Goal: Information Seeking & Learning: Find specific fact

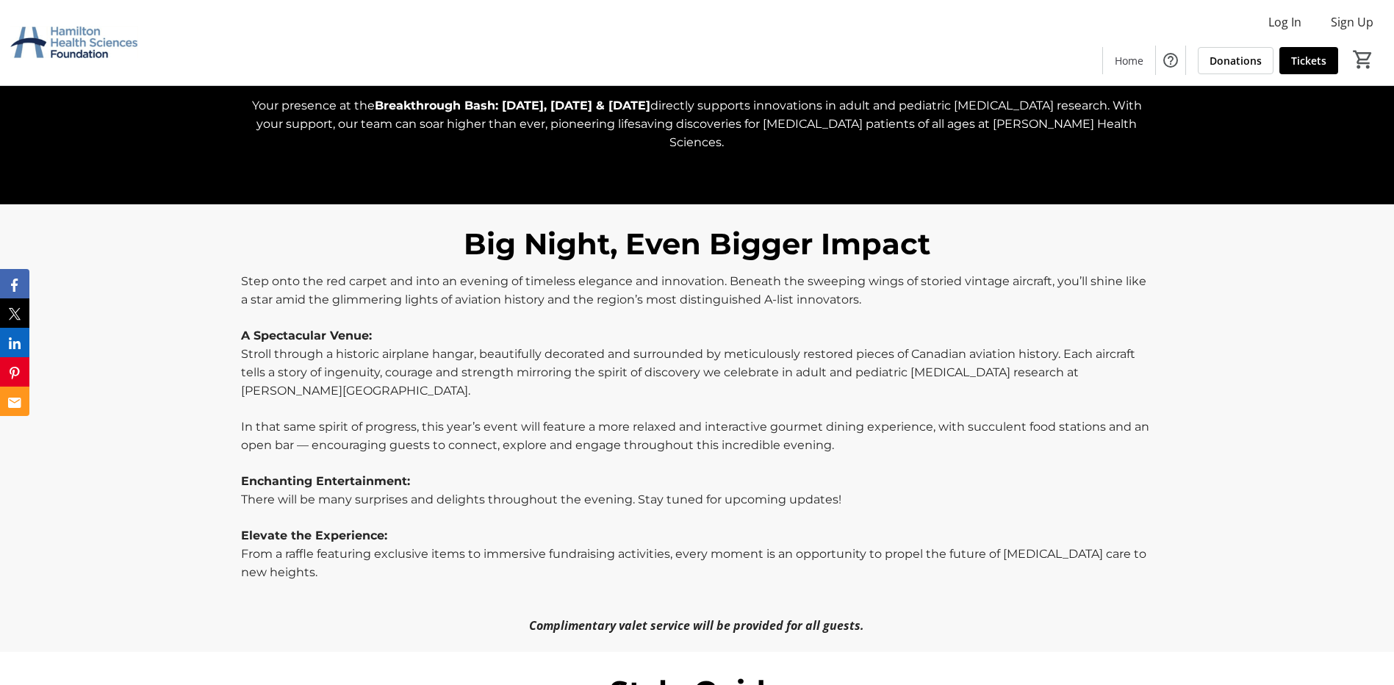
scroll to position [661, 0]
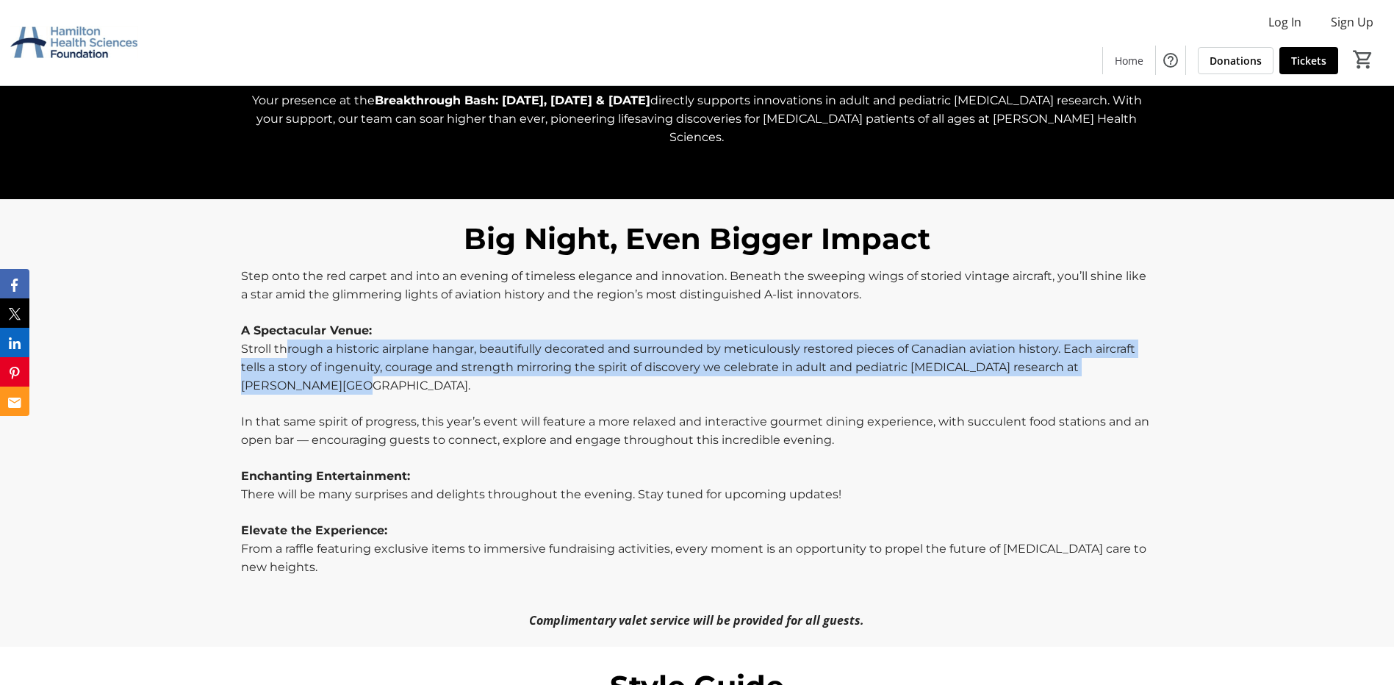
drag, startPoint x: 286, startPoint y: 325, endPoint x: 578, endPoint y: 359, distance: 294.5
click at [578, 359] on p "Stroll through a historic airplane hangar, beautifully decorated and surrounded…" at bounding box center [697, 367] width 912 height 55
drag, startPoint x: 578, startPoint y: 359, endPoint x: 570, endPoint y: 375, distance: 17.8
click at [570, 375] on p "Stroll through a historic airplane hangar, beautifully decorated and surrounded…" at bounding box center [697, 367] width 912 height 55
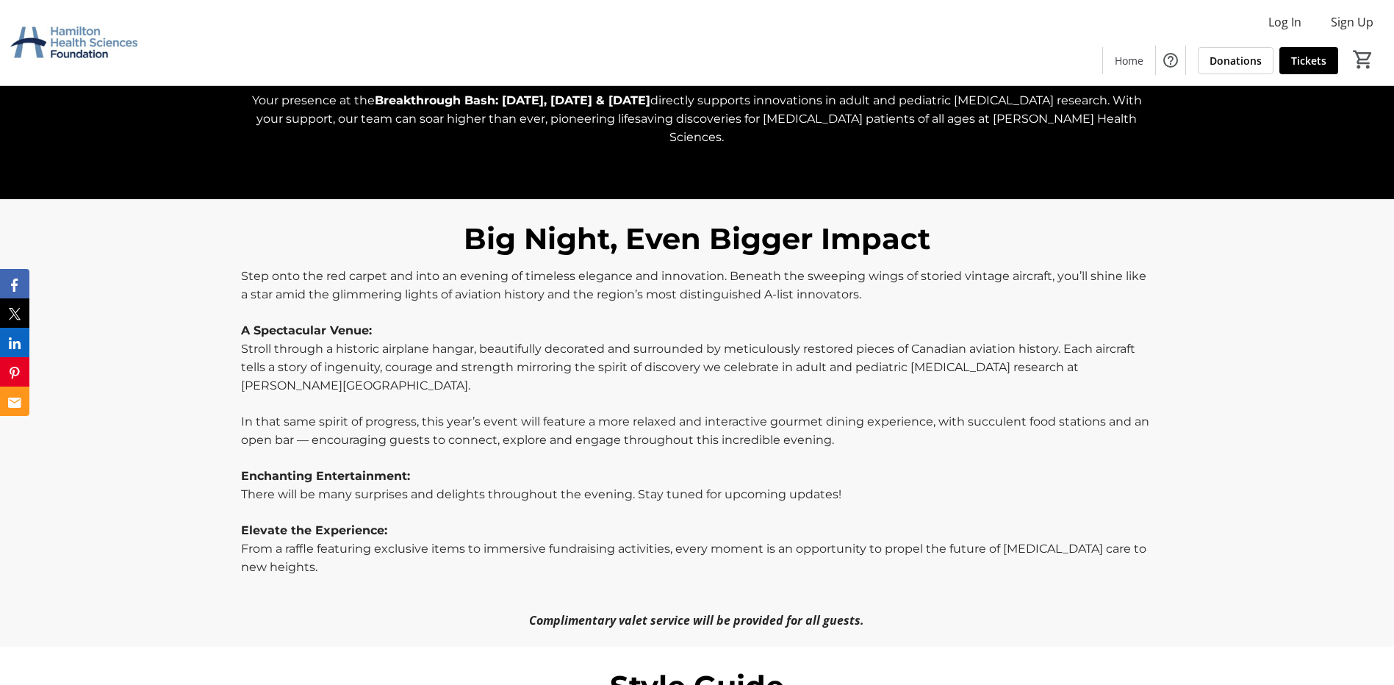
scroll to position [735, 0]
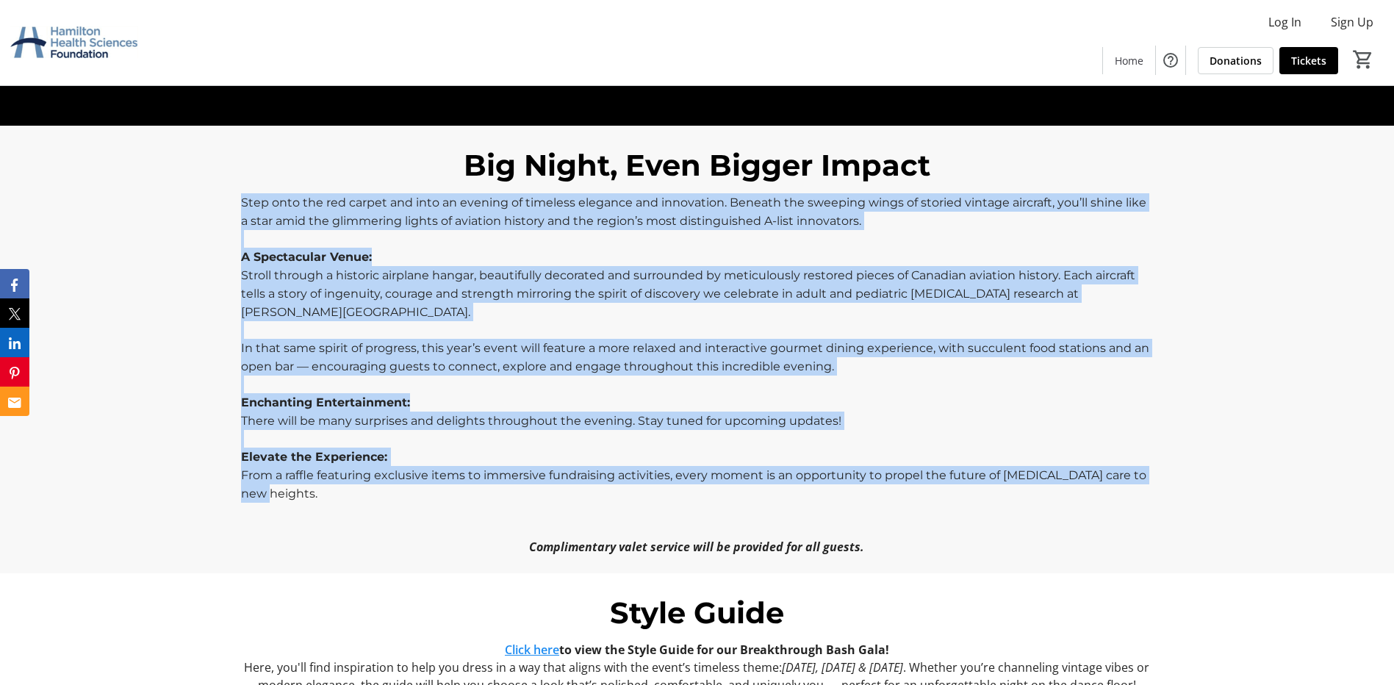
drag, startPoint x: 238, startPoint y: 179, endPoint x: 287, endPoint y: 475, distance: 299.5
click at [287, 475] on div "Step onto the red carpet and into an evening of timeless elegance and innovatio…" at bounding box center [697, 374] width 930 height 362
drag, startPoint x: 287, startPoint y: 475, endPoint x: 295, endPoint y: 481, distance: 10.0
click at [295, 481] on p "From a raffle featuring exclusive items to immersive fundraising activities, ev…" at bounding box center [697, 484] width 912 height 37
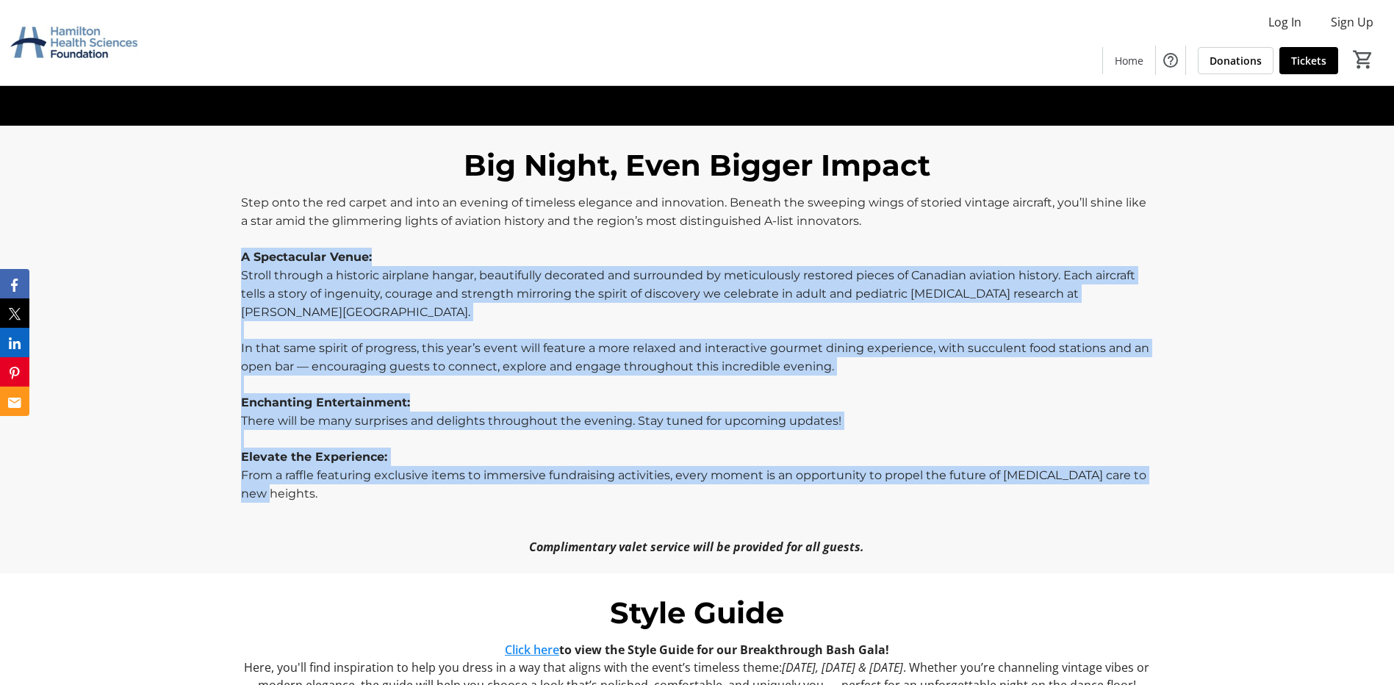
drag, startPoint x: 297, startPoint y: 480, endPoint x: 242, endPoint y: 247, distance: 239.4
click at [242, 247] on div "Step onto the red carpet and into an evening of timeless elegance and innovatio…" at bounding box center [697, 374] width 912 height 362
drag, startPoint x: 242, startPoint y: 247, endPoint x: 324, endPoint y: 302, distance: 99.1
click at [324, 302] on p "Stroll through a historic airplane hangar, beautifully decorated and surrounded…" at bounding box center [697, 293] width 912 height 55
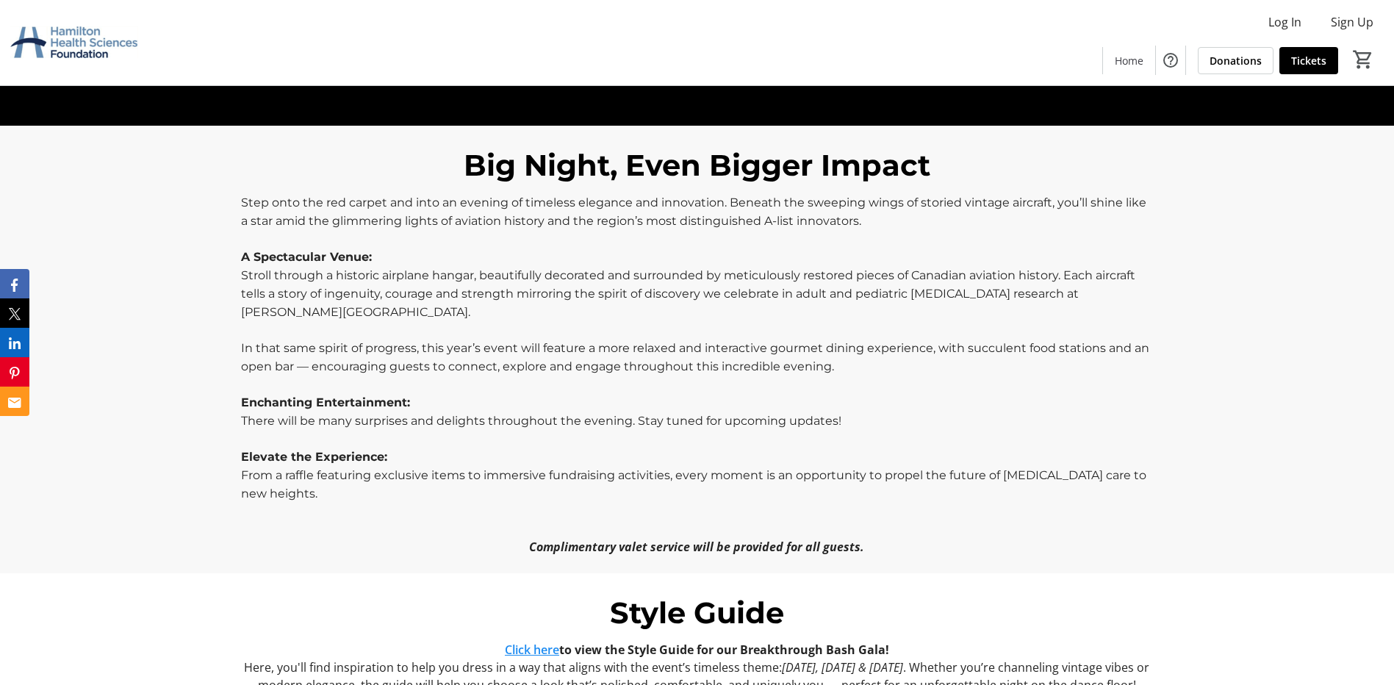
scroll to position [1029, 0]
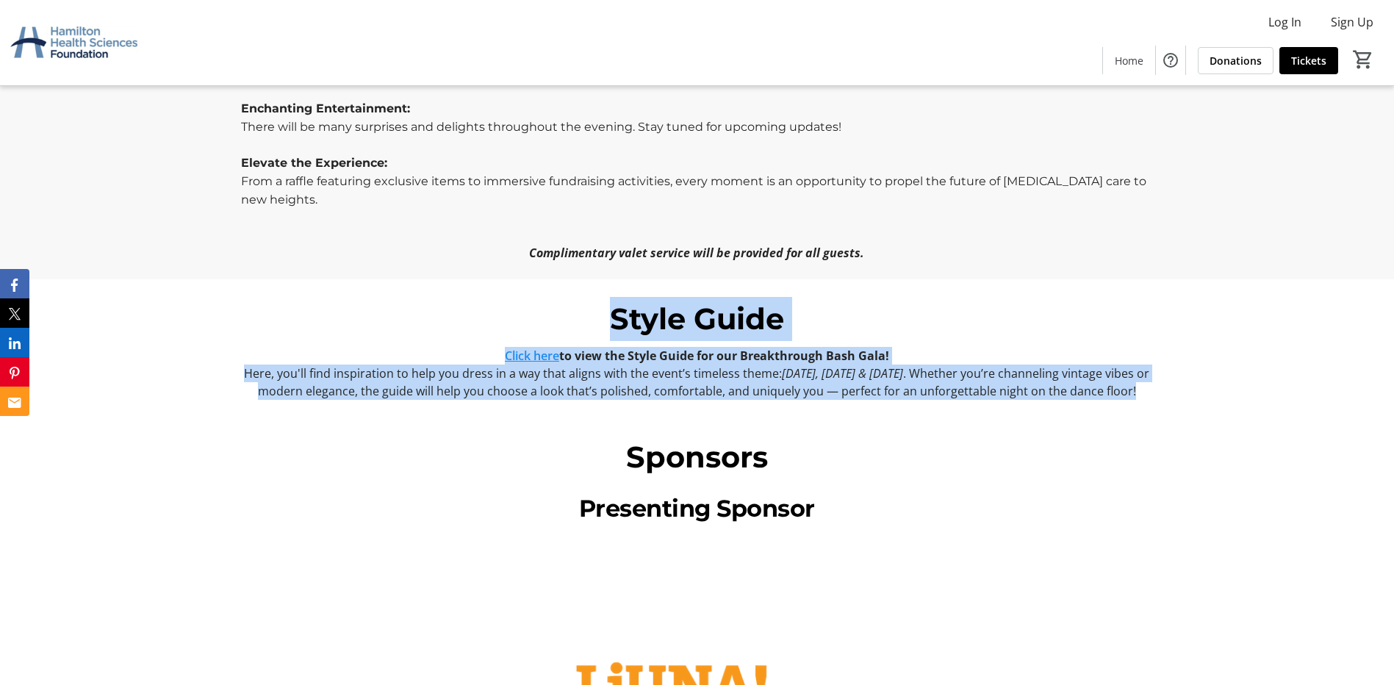
drag, startPoint x: 581, startPoint y: 285, endPoint x: 916, endPoint y: 397, distance: 353.2
click at [916, 397] on div "Style Guide Click here to view the Style Guide for our Breakthrough Bash Gala! …" at bounding box center [697, 348] width 912 height 103
drag, startPoint x: 916, startPoint y: 397, endPoint x: 844, endPoint y: 401, distance: 72.1
click at [844, 401] on div "Style Guide Click here to view the Style Guide for our Breakthrough Bash Gala! …" at bounding box center [697, 348] width 1394 height 138
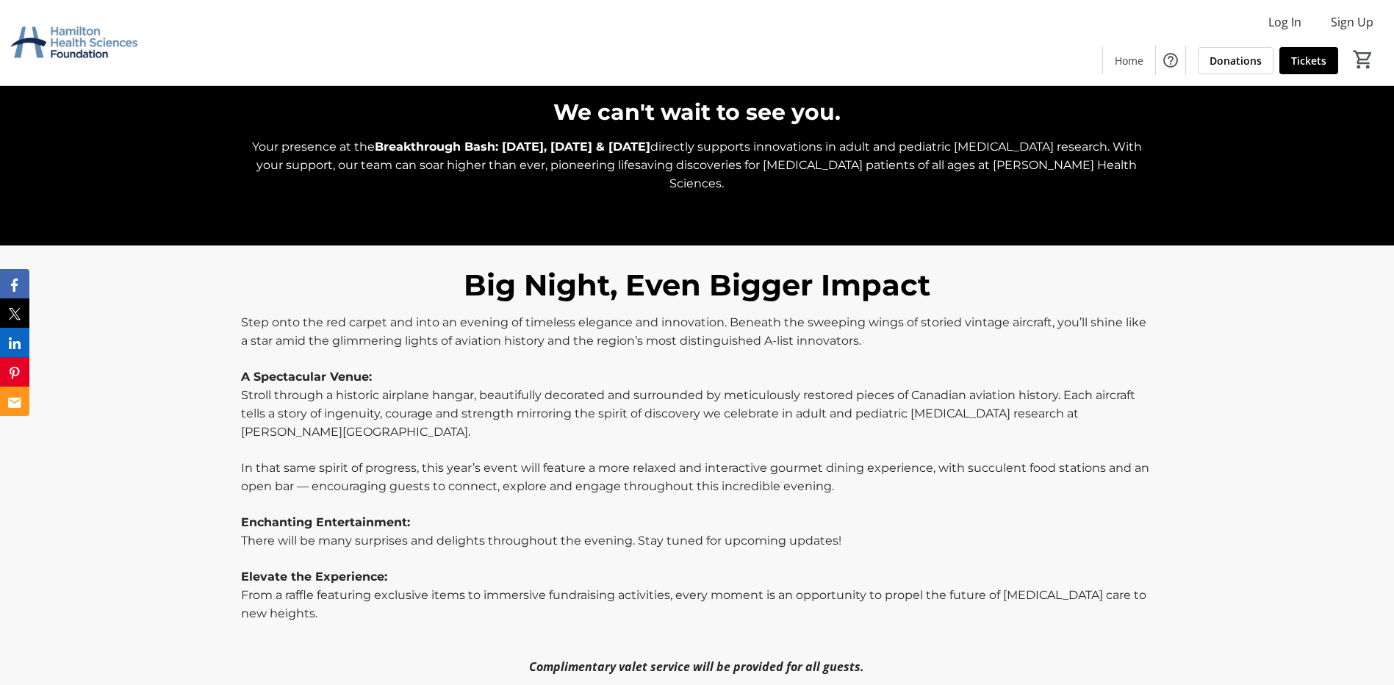
scroll to position [658, 0]
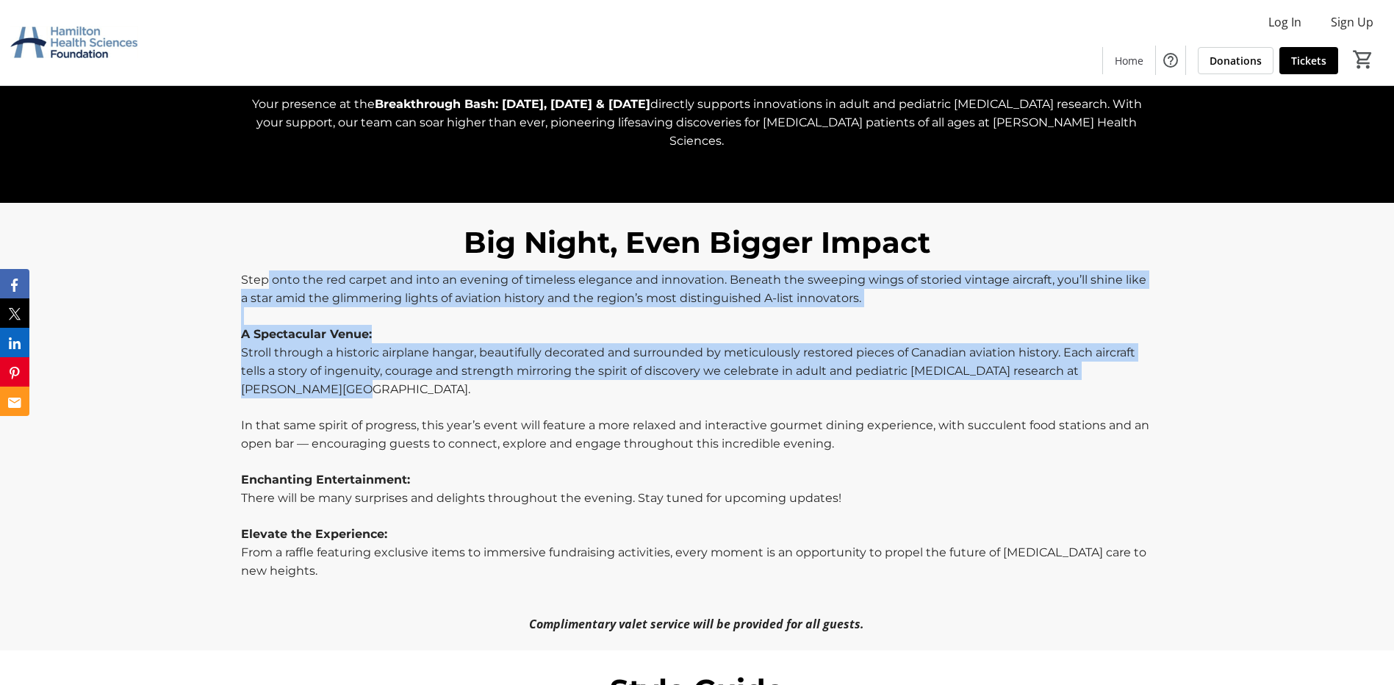
drag, startPoint x: 276, startPoint y: 262, endPoint x: 449, endPoint y: 369, distance: 203.3
click at [449, 369] on div "Step onto the red carpet and into an evening of timeless elegance and innovatio…" at bounding box center [697, 451] width 912 height 362
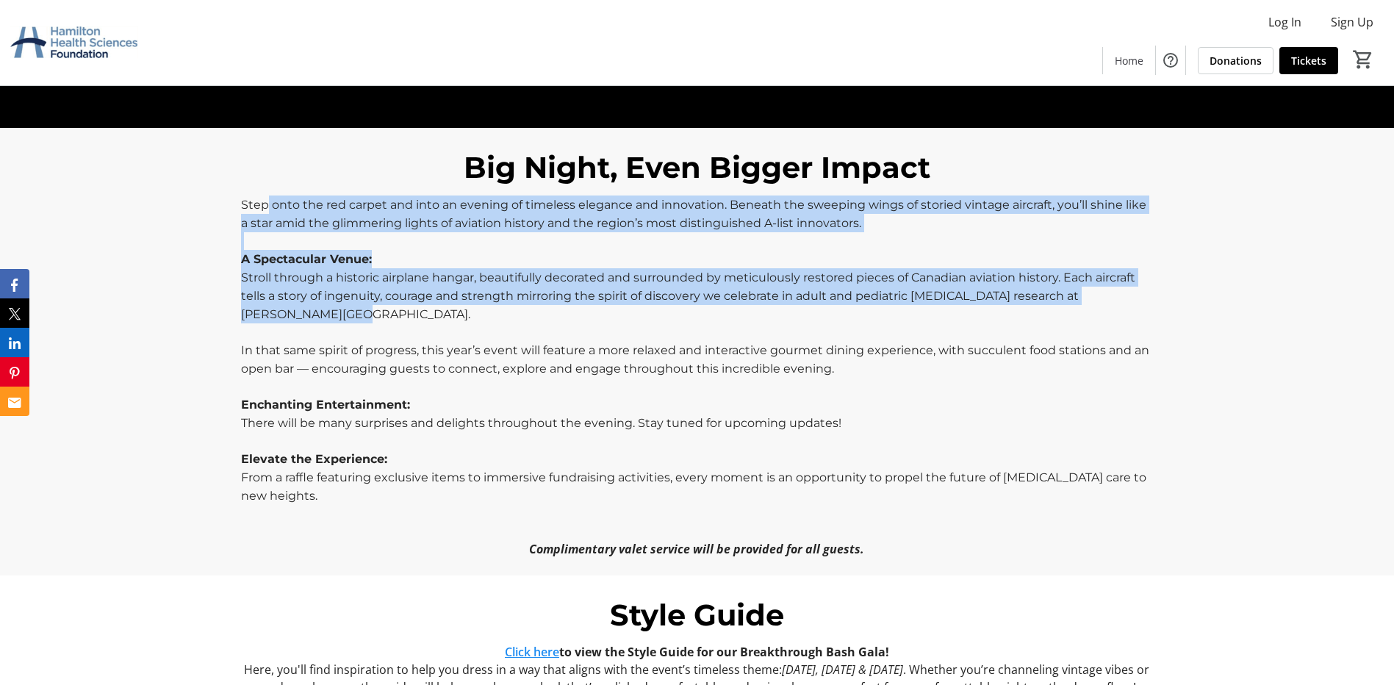
scroll to position [878, 0]
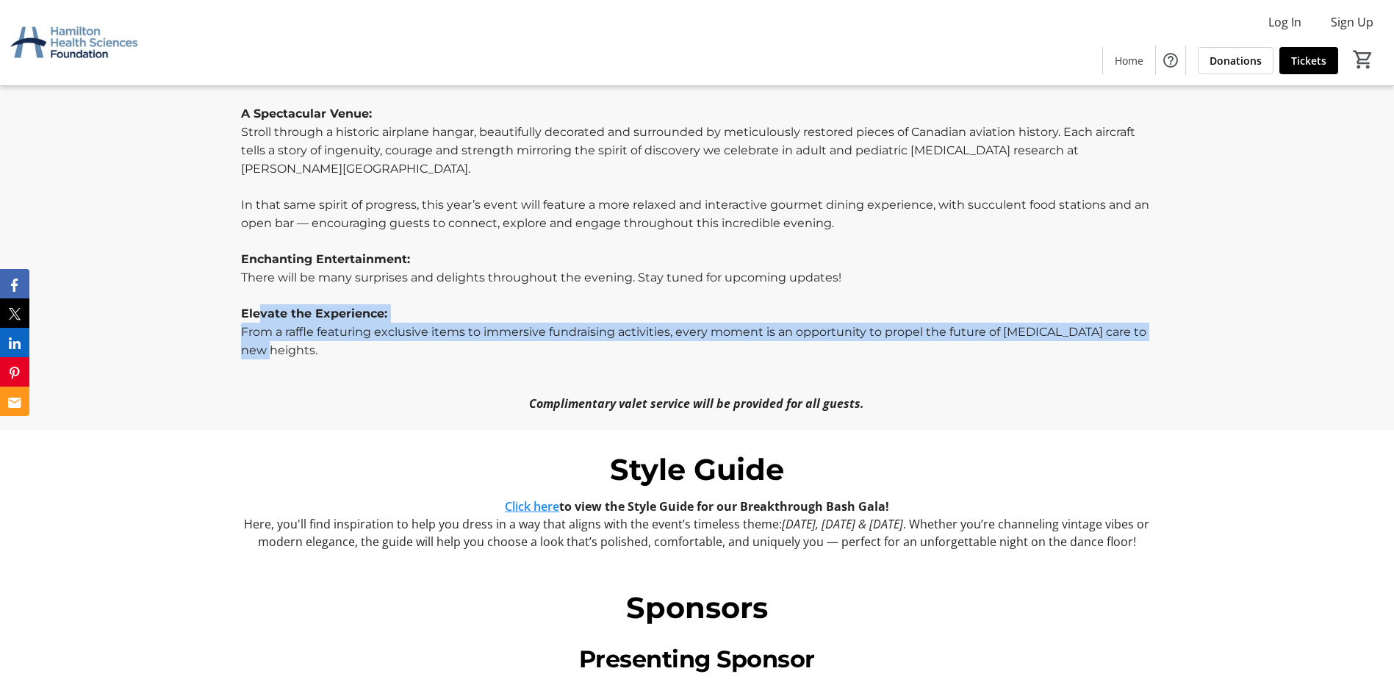
drag, startPoint x: 257, startPoint y: 303, endPoint x: 290, endPoint y: 335, distance: 45.7
click at [290, 335] on div "Step onto the red carpet and into an evening of timeless elegance and innovatio…" at bounding box center [697, 231] width 912 height 362
click at [290, 335] on p "From a raffle featuring exclusive items to immersive fundraising activities, ev…" at bounding box center [697, 341] width 912 height 37
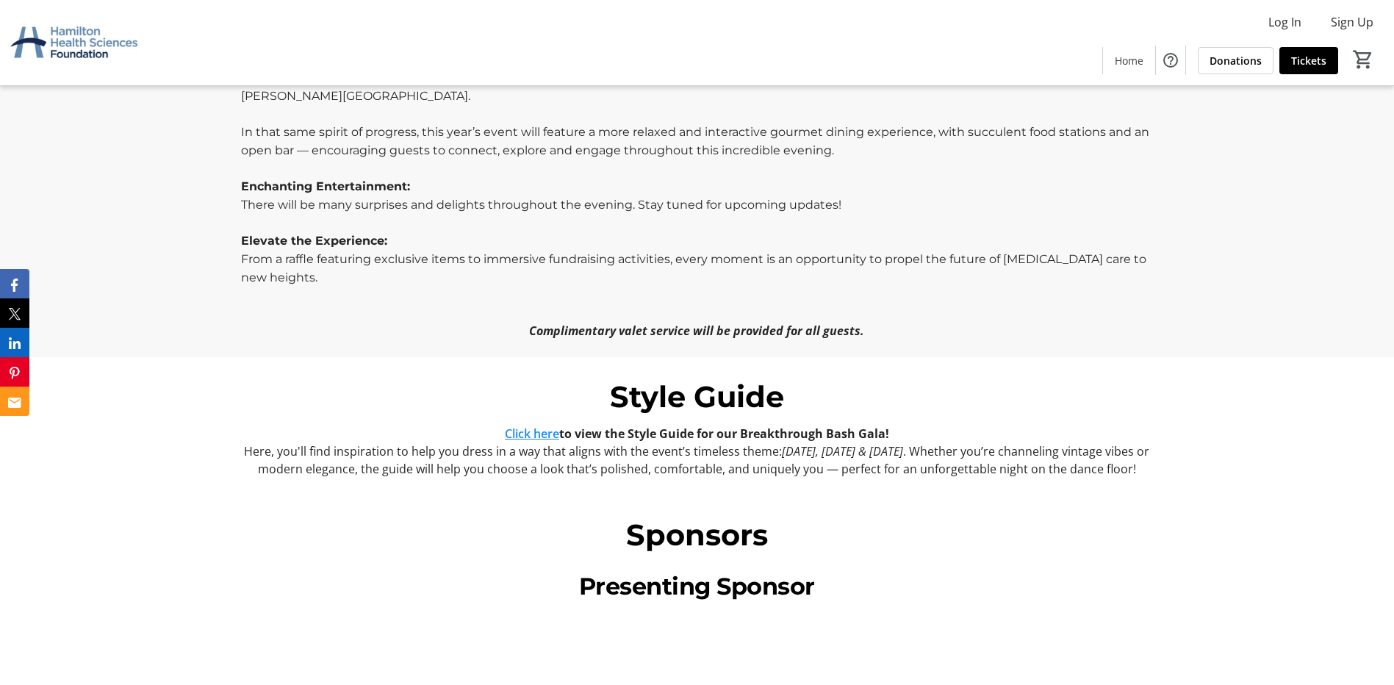
scroll to position [952, 0]
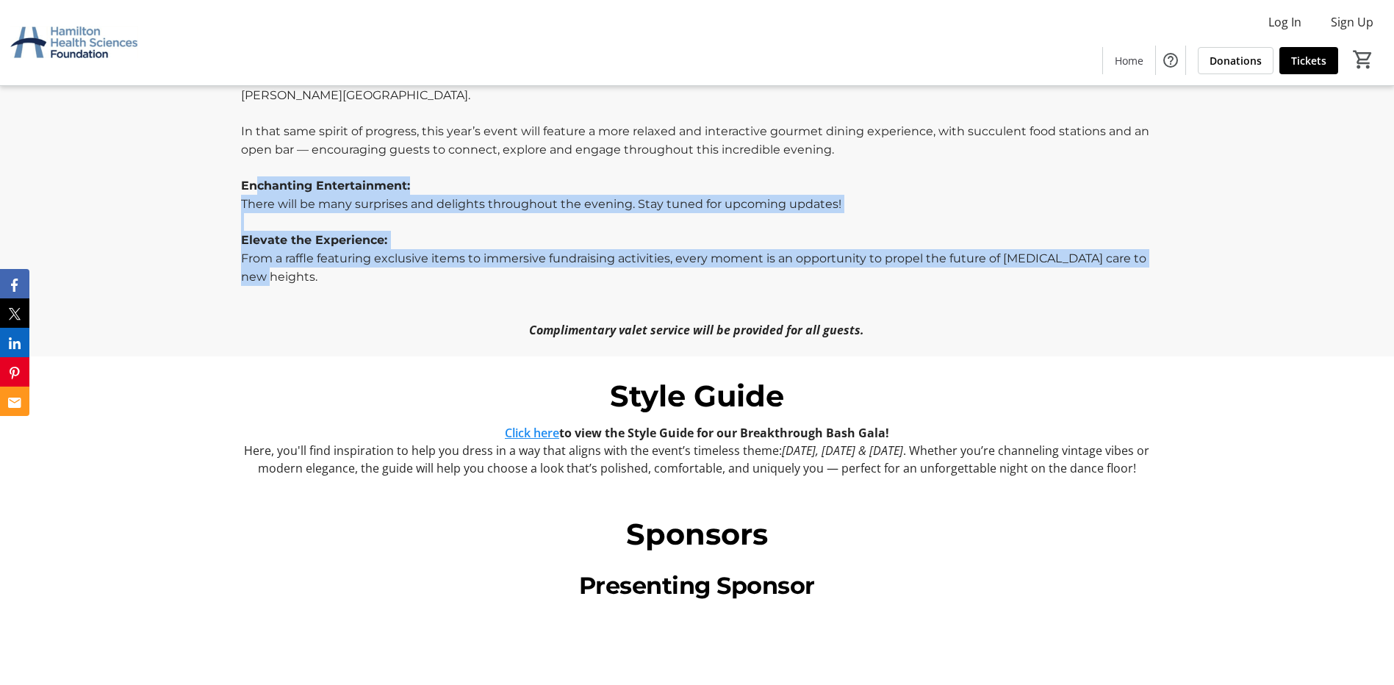
drag, startPoint x: 259, startPoint y: 171, endPoint x: 407, endPoint y: 255, distance: 170.5
click at [407, 255] on div "Step onto the red carpet and into an evening of timeless elegance and innovatio…" at bounding box center [697, 157] width 912 height 362
click at [407, 256] on p "From a raffle featuring exclusive items to immersive fundraising activities, ev…" at bounding box center [697, 267] width 912 height 37
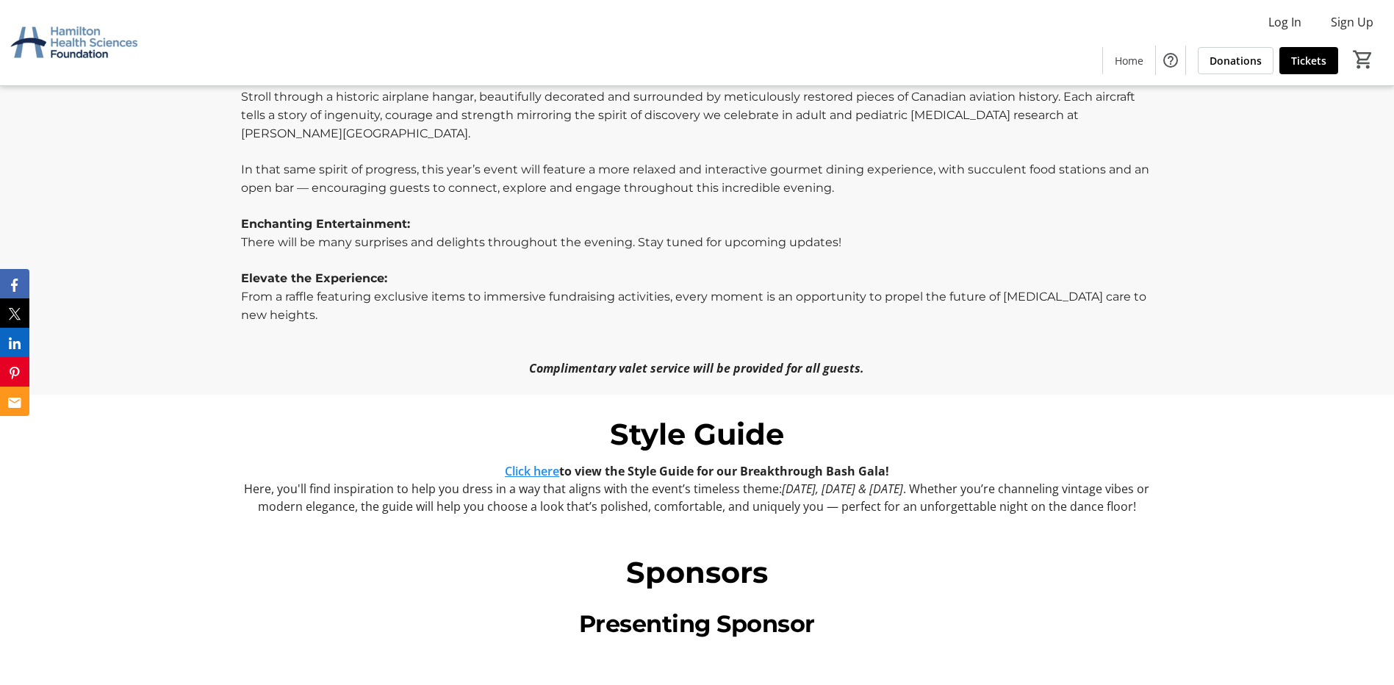
scroll to position [878, 0]
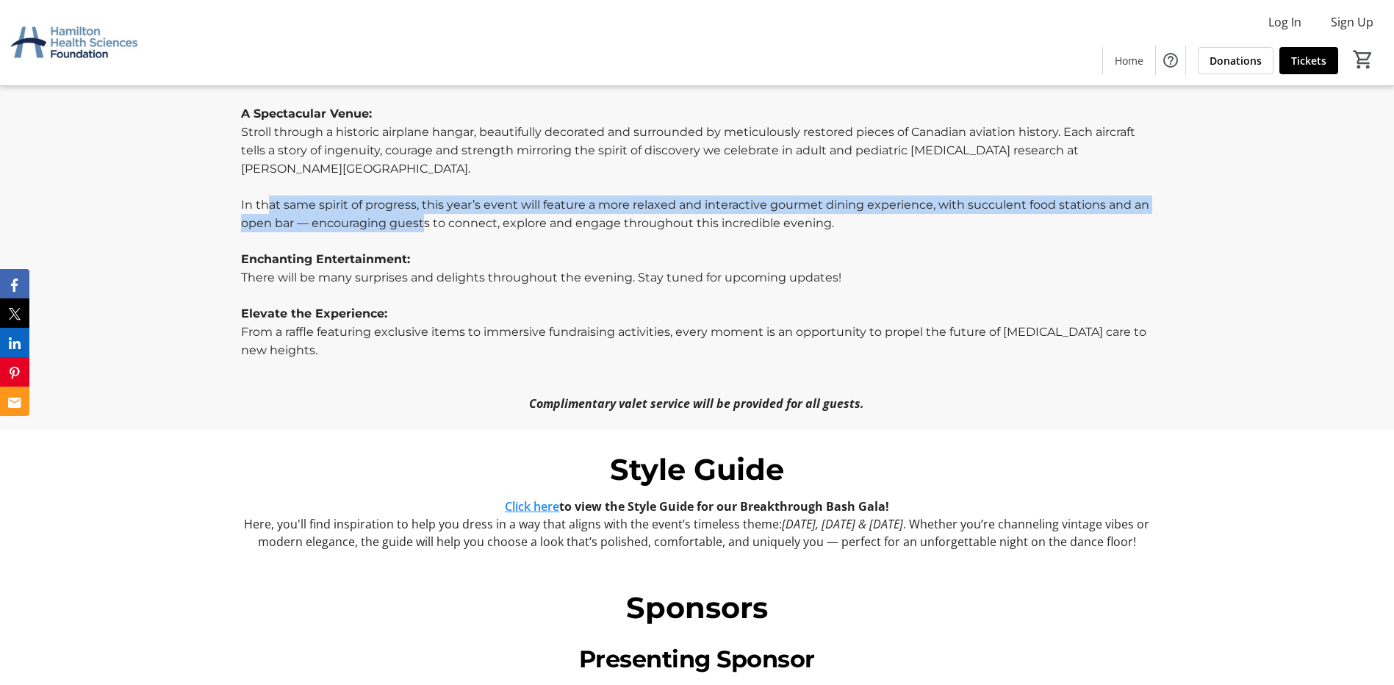
drag, startPoint x: 267, startPoint y: 179, endPoint x: 423, endPoint y: 212, distance: 159.1
click at [423, 212] on p "In that same spirit of progress, this year’s event will feature a more relaxed …" at bounding box center [697, 213] width 912 height 37
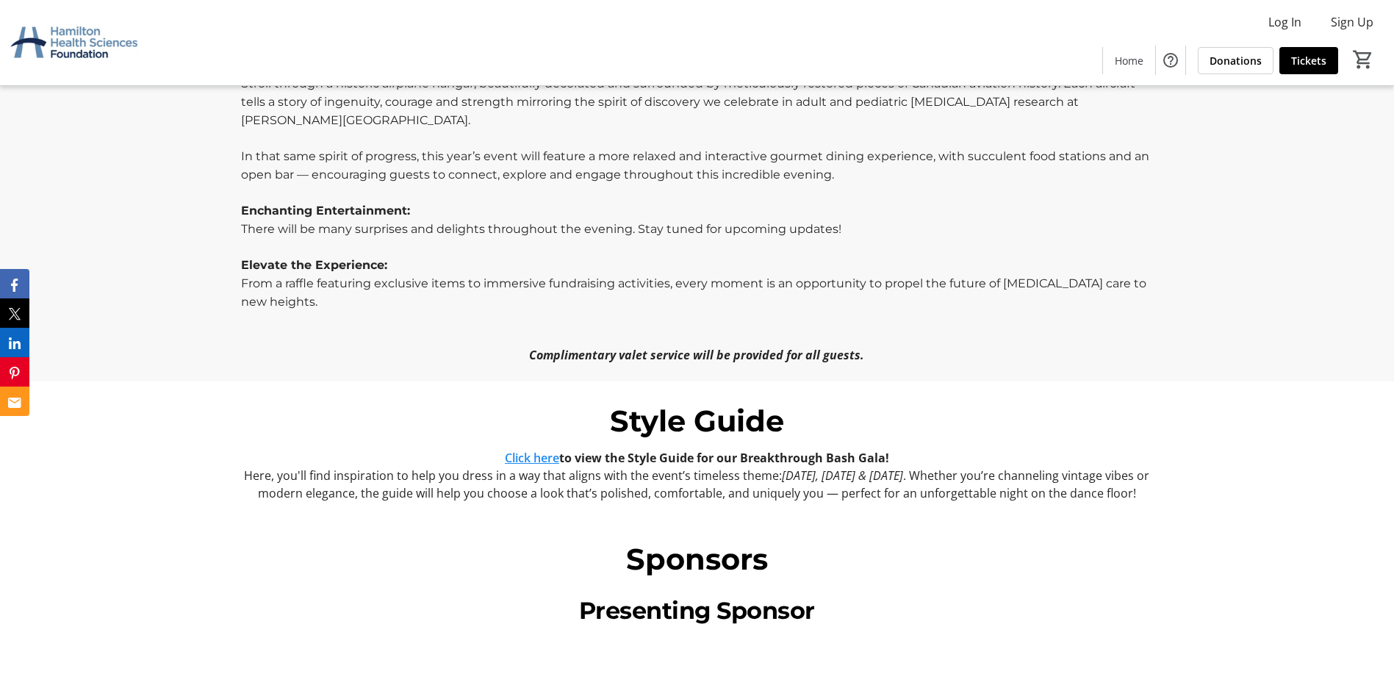
scroll to position [952, 0]
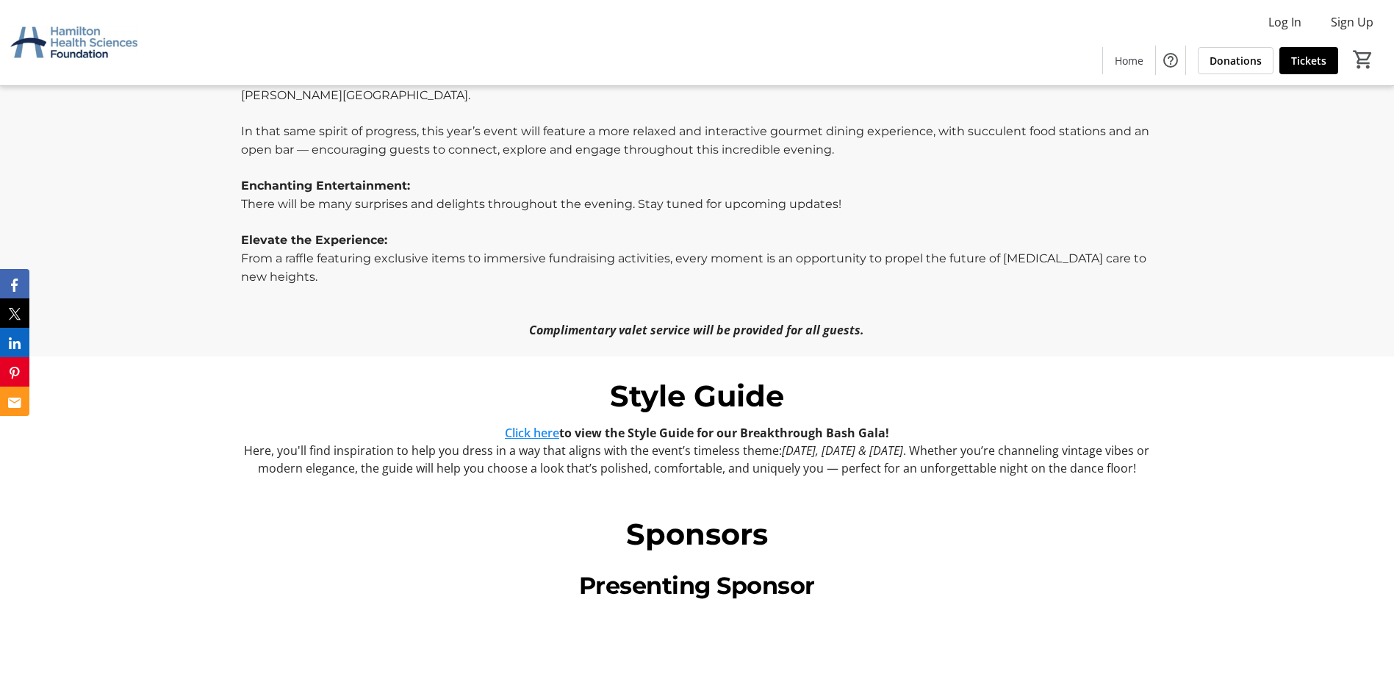
click at [525, 425] on link "Click here" at bounding box center [532, 433] width 54 height 16
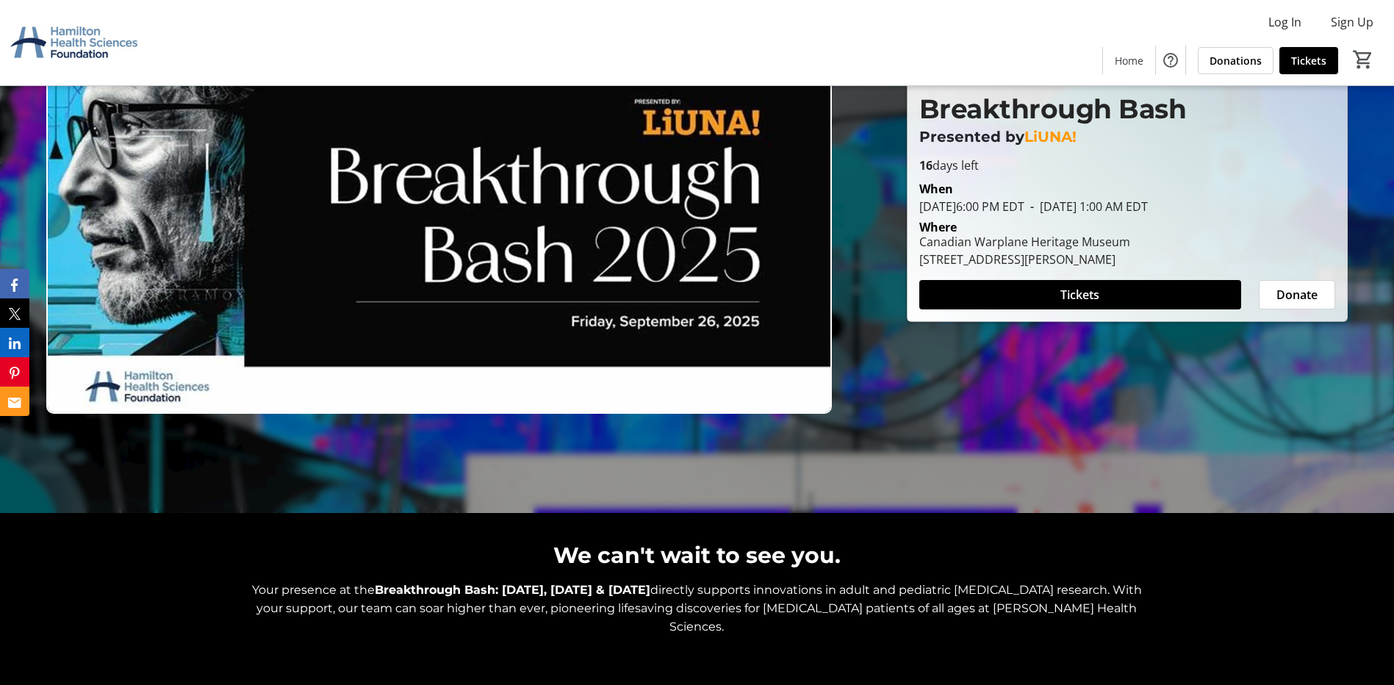
scroll to position [147, 0]
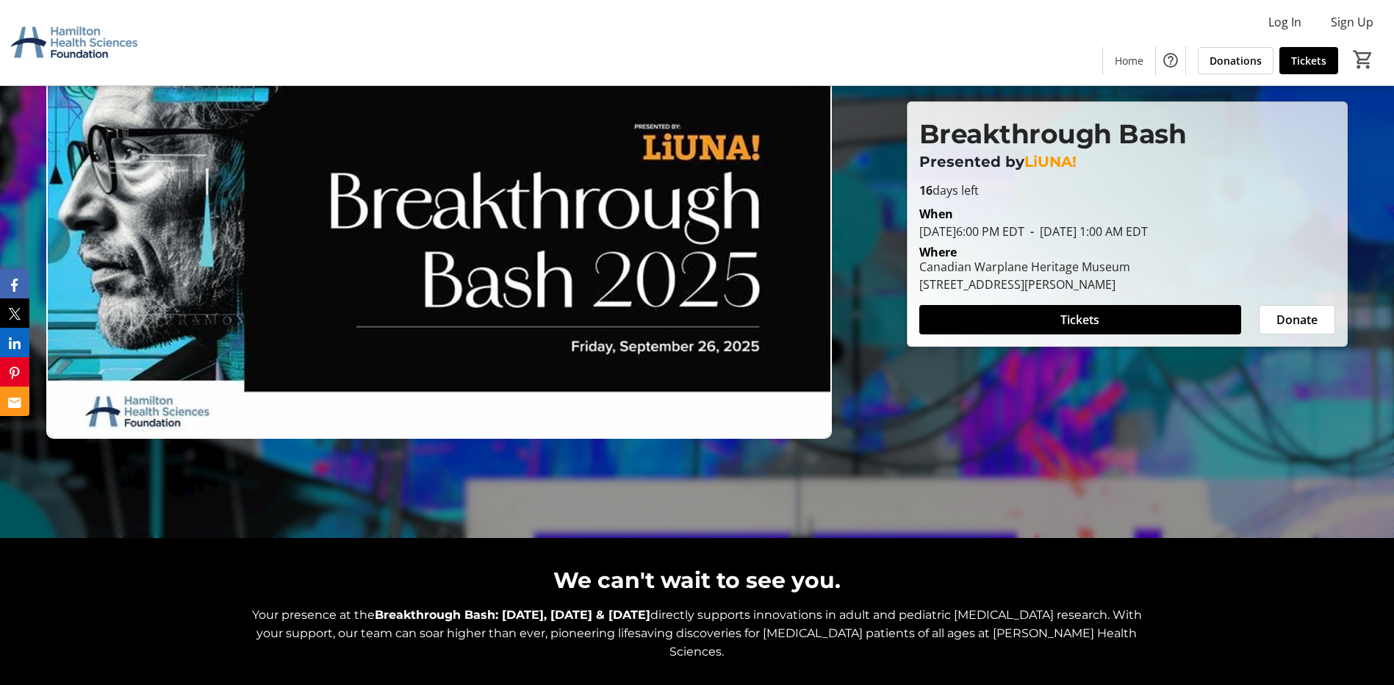
drag, startPoint x: 921, startPoint y: 284, endPoint x: 1213, endPoint y: 275, distance: 292.6
click at [1130, 276] on div "[STREET_ADDRESS][PERSON_NAME]" at bounding box center [1024, 285] width 211 height 18
drag, startPoint x: 1213, startPoint y: 275, endPoint x: 1086, endPoint y: 287, distance: 127.8
click at [1052, 290] on div "[STREET_ADDRESS][PERSON_NAME]" at bounding box center [1024, 285] width 211 height 18
click at [920, 283] on div "[STREET_ADDRESS][PERSON_NAME]" at bounding box center [1024, 285] width 211 height 18
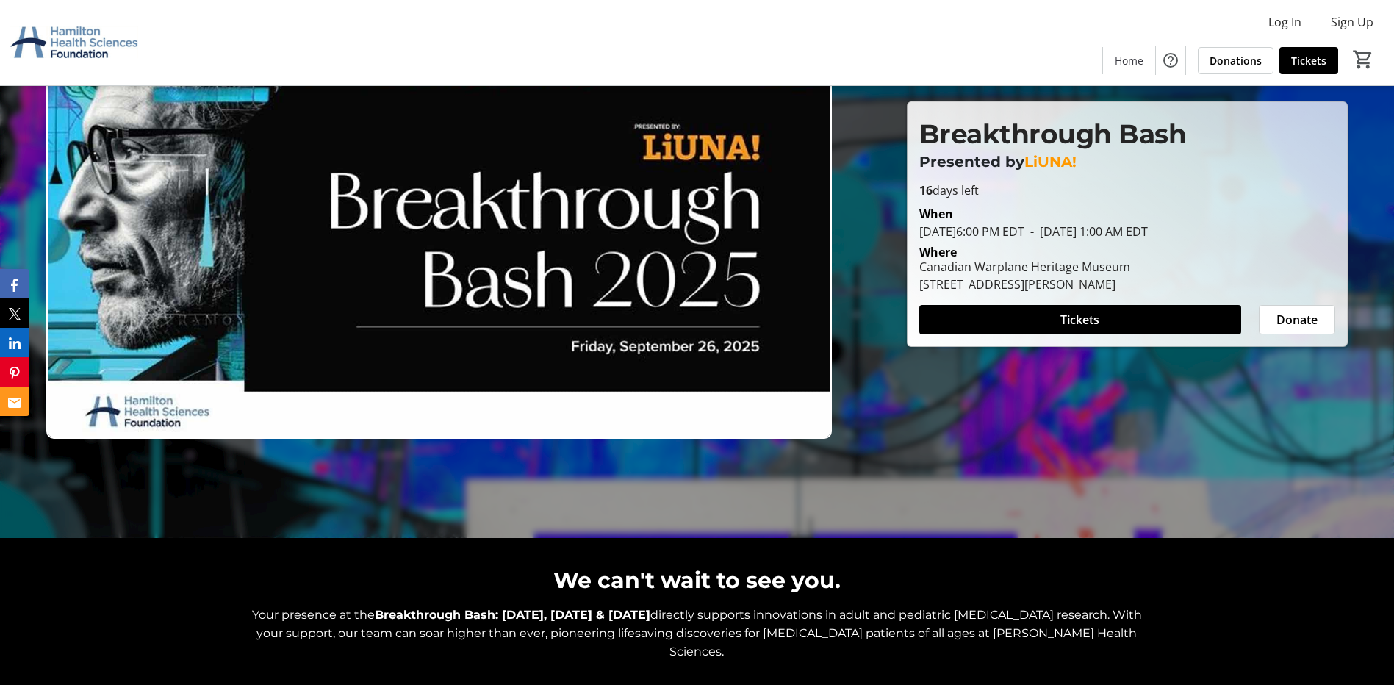
drag, startPoint x: 919, startPoint y: 284, endPoint x: 1217, endPoint y: 285, distance: 297.6
click at [1139, 285] on div "[GEOGRAPHIC_DATA][STREET_ADDRESS][PERSON_NAME]" at bounding box center [1025, 275] width 229 height 35
drag, startPoint x: 1217, startPoint y: 285, endPoint x: 1191, endPoint y: 283, distance: 25.8
drag, startPoint x: 1191, startPoint y: 283, endPoint x: 978, endPoint y: 287, distance: 213.2
click at [978, 287] on div "[STREET_ADDRESS][PERSON_NAME]" at bounding box center [1024, 285] width 211 height 18
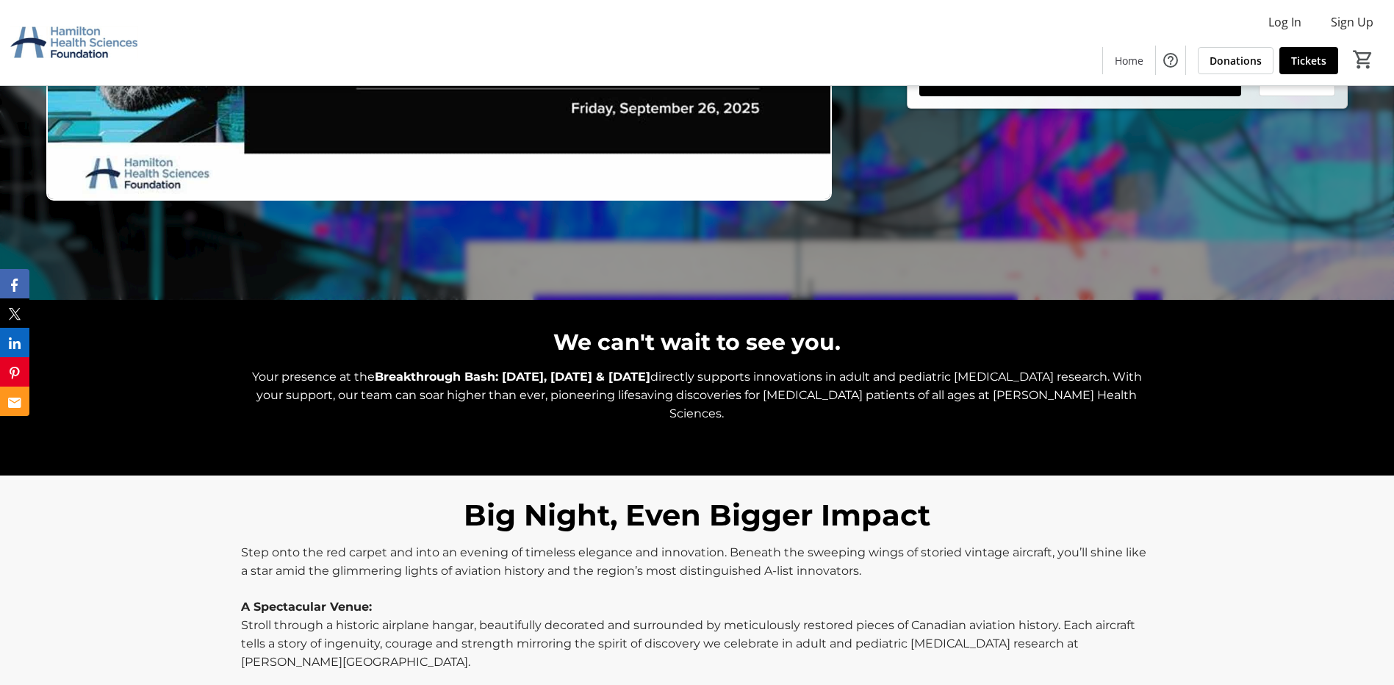
scroll to position [367, 0]
